Goal: Task Accomplishment & Management: Use online tool/utility

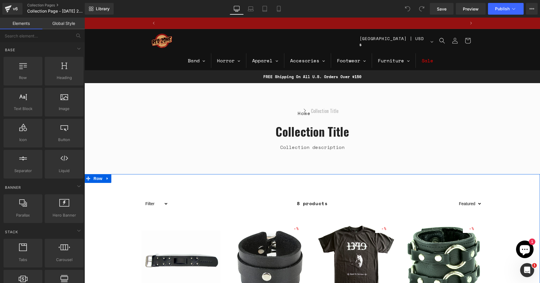
scroll to position [0, 307]
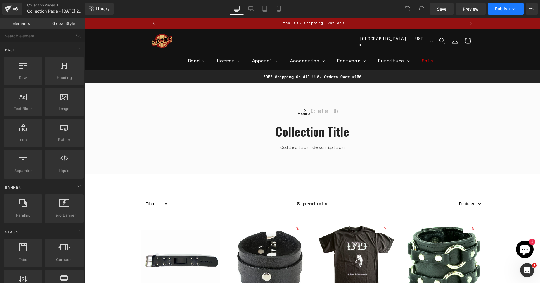
click at [517, 7] on icon at bounding box center [514, 9] width 6 height 6
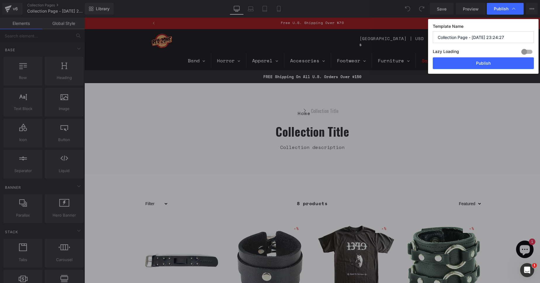
click at [507, 37] on input "Collection Page - [DATE] 23:24:27" at bounding box center [483, 37] width 101 height 12
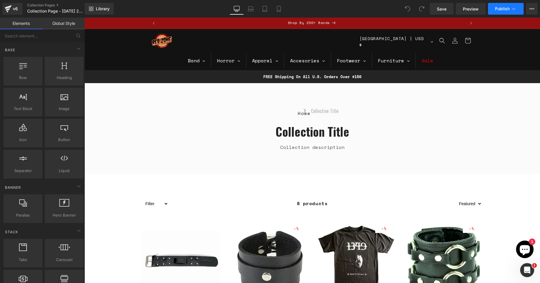
click at [500, 7] on span "Publish" at bounding box center [502, 8] width 15 height 5
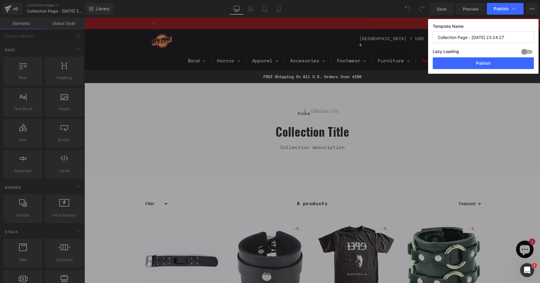
scroll to position [0, 307]
click at [482, 64] on button "Publish" at bounding box center [483, 63] width 101 height 12
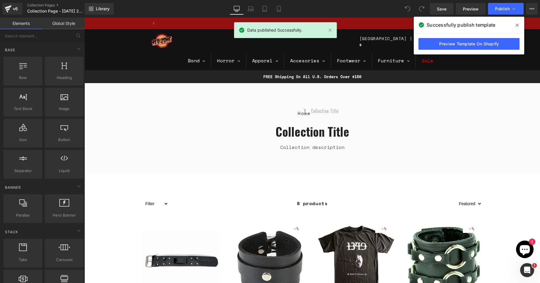
scroll to position [0, 921]
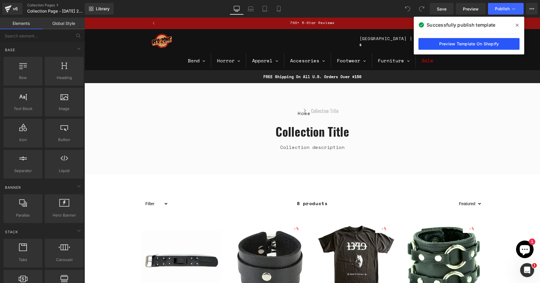
click at [478, 45] on link "Preview Template On Shopify" at bounding box center [469, 44] width 101 height 12
